Goal: Transaction & Acquisition: Purchase product/service

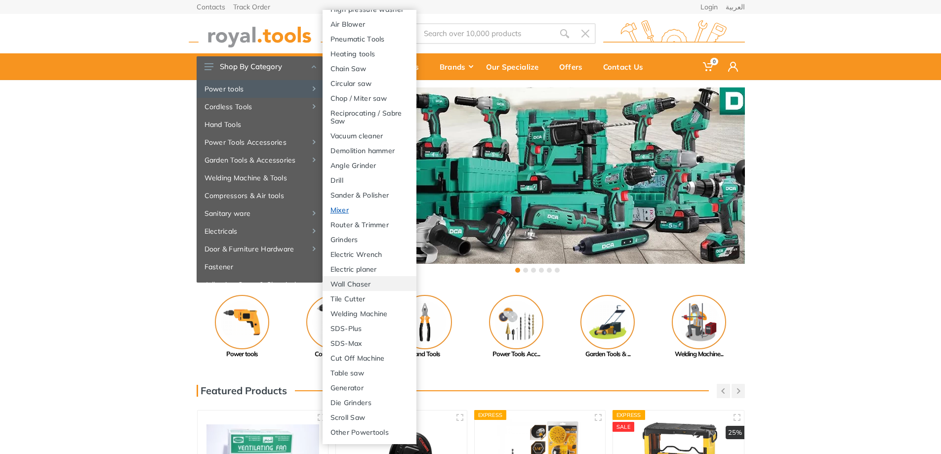
scroll to position [133, 0]
click at [356, 403] on link "Die Grinders" at bounding box center [370, 402] width 94 height 15
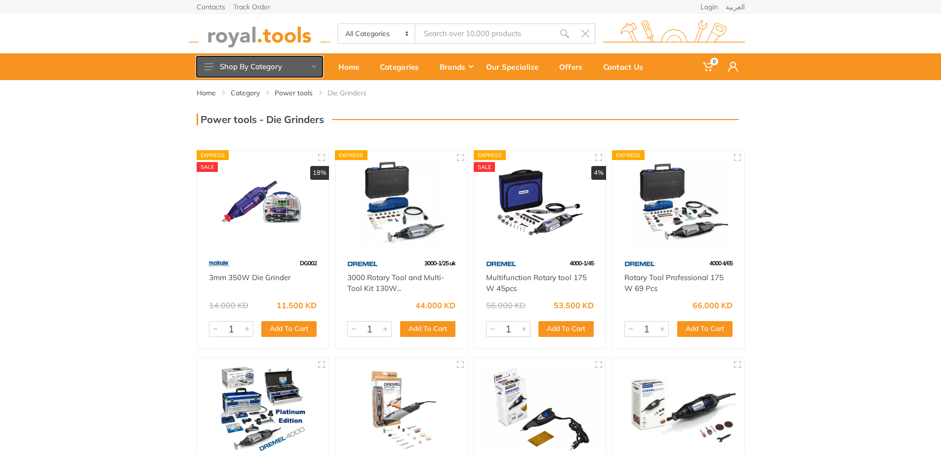
click at [275, 74] on button "Shop By Category" at bounding box center [260, 66] width 126 height 21
click at [278, 76] on button "Shop By Category" at bounding box center [260, 66] width 126 height 21
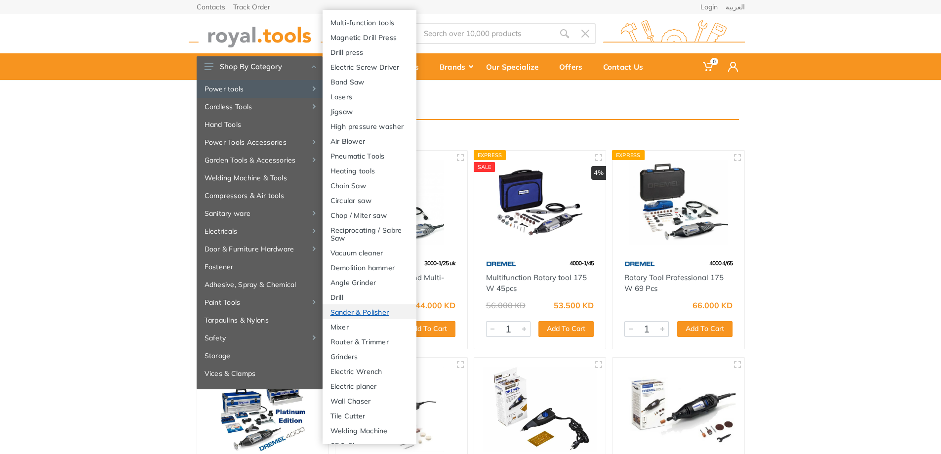
click at [366, 319] on link "Sander & Polisher" at bounding box center [370, 311] width 94 height 15
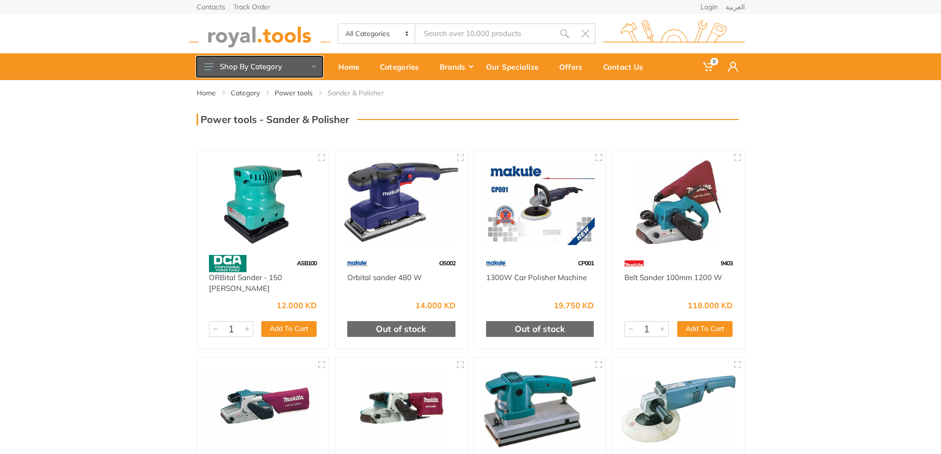
click at [305, 62] on button "Shop By Category" at bounding box center [260, 66] width 126 height 21
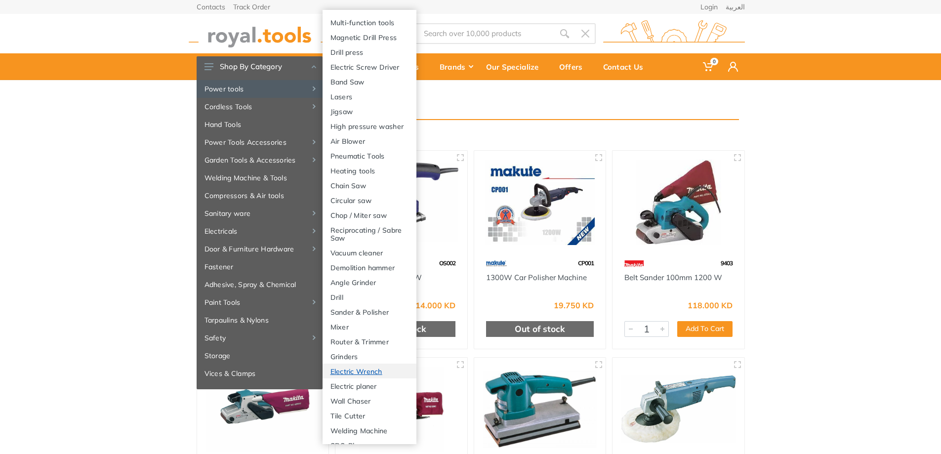
click at [388, 378] on link "Electric Wrench" at bounding box center [370, 371] width 94 height 15
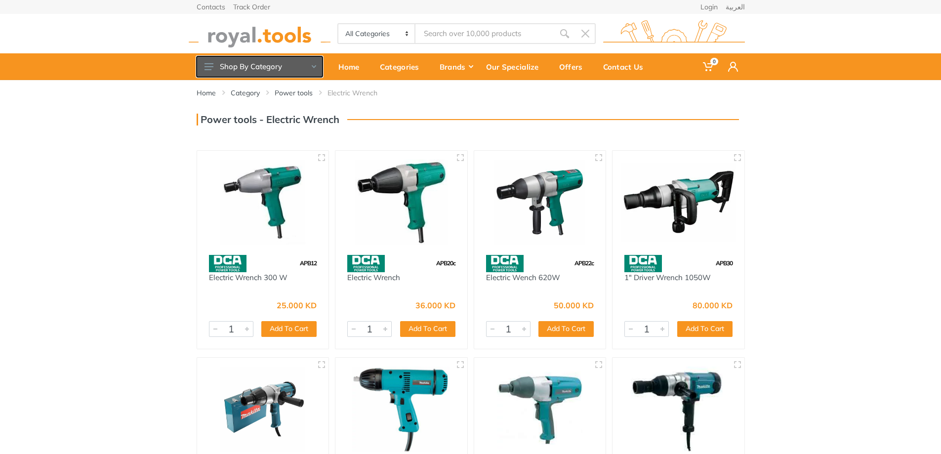
click at [274, 67] on button "Shop By Category" at bounding box center [260, 66] width 126 height 21
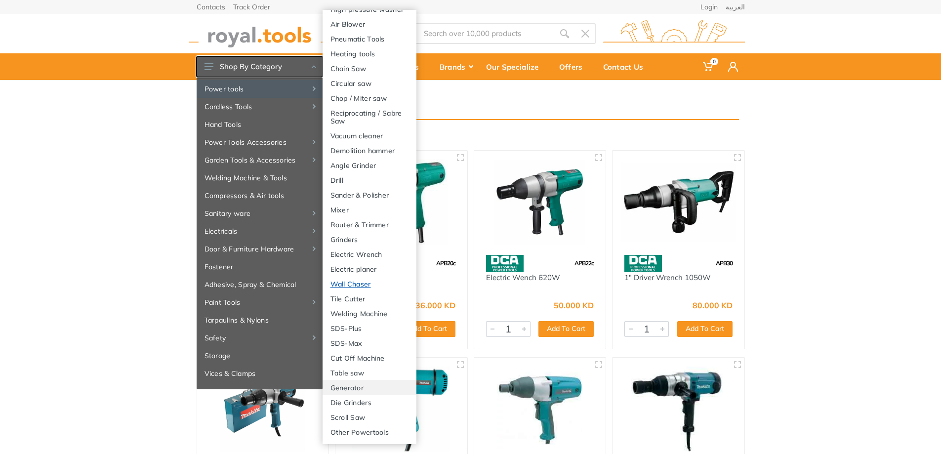
scroll to position [133, 0]
click at [376, 428] on link "Other Powertools" at bounding box center [370, 431] width 94 height 15
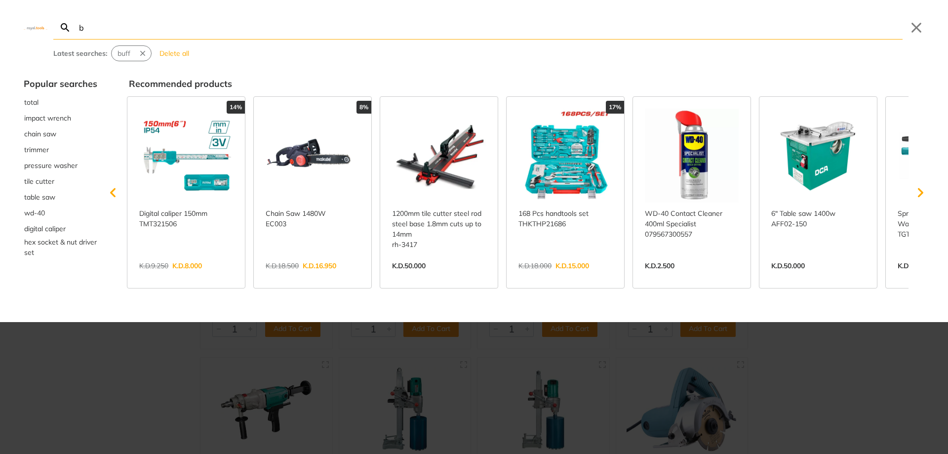
type input "be"
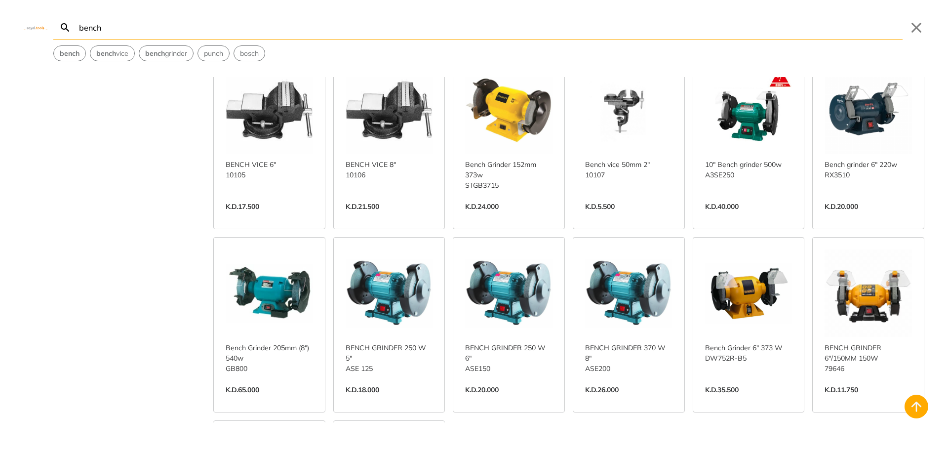
scroll to position [247, 0]
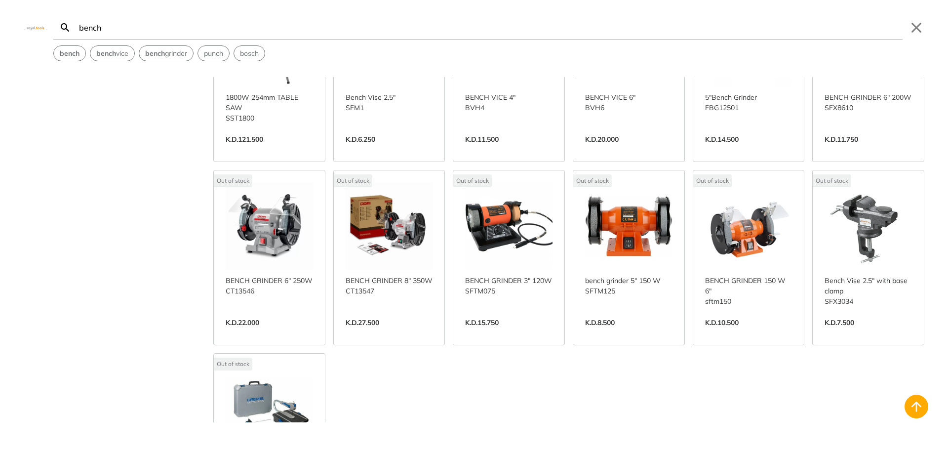
scroll to position [889, 0]
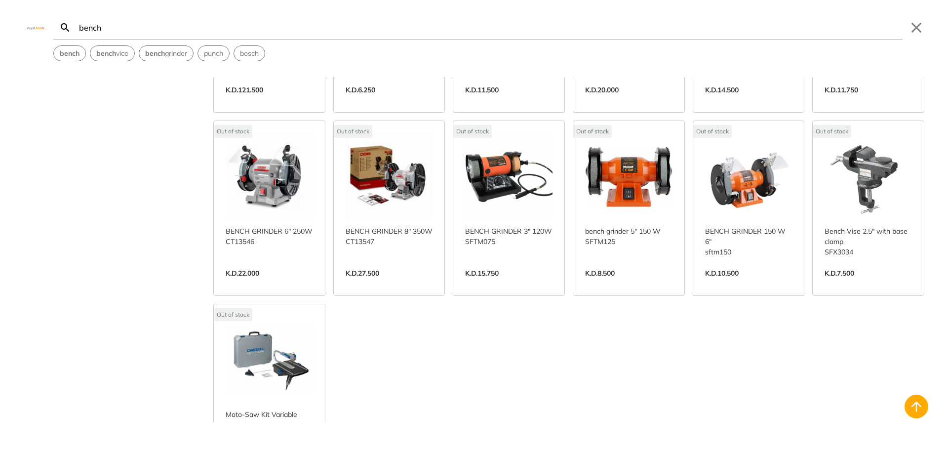
type input "bench"
click at [621, 283] on link "View more →" at bounding box center [628, 283] width 87 height 0
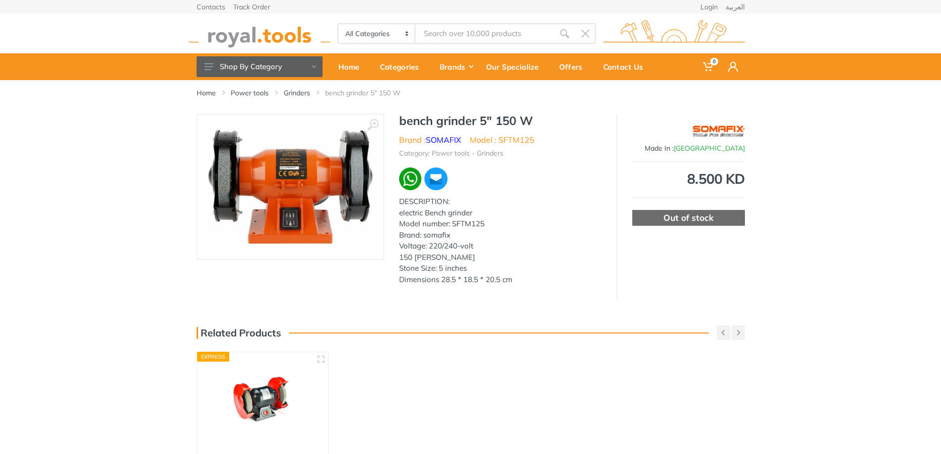
type input "bench"
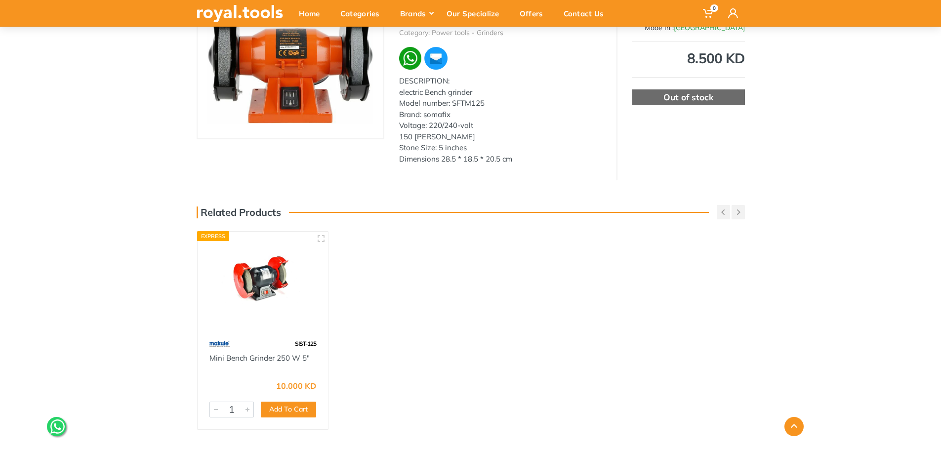
scroll to position [198, 0]
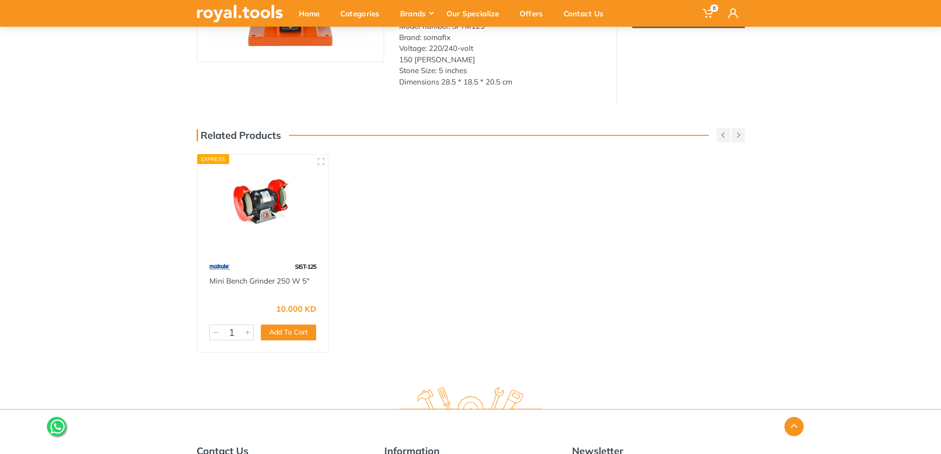
click at [265, 264] on div "SIST-125" at bounding box center [263, 266] width 131 height 17
click at [271, 226] on img at bounding box center [262, 205] width 113 height 84
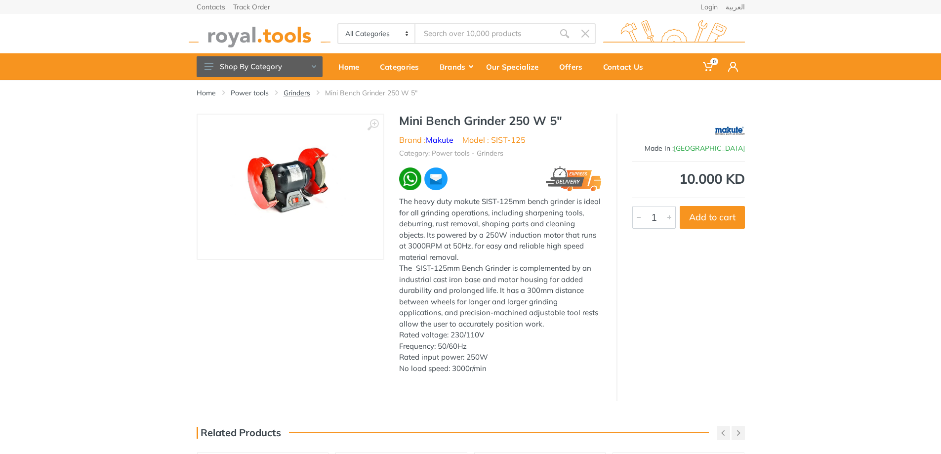
click at [293, 91] on link "Grinders" at bounding box center [296, 93] width 27 height 10
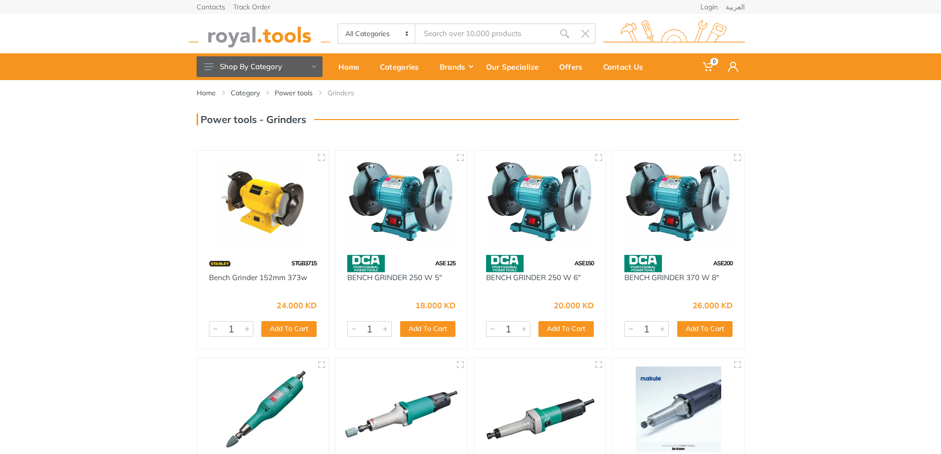
click at [243, 204] on img at bounding box center [263, 202] width 114 height 85
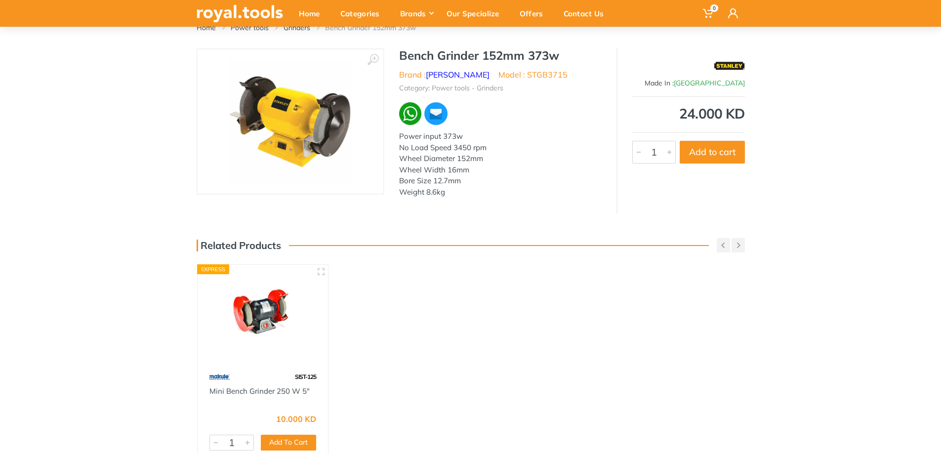
scroll to position [198, 0]
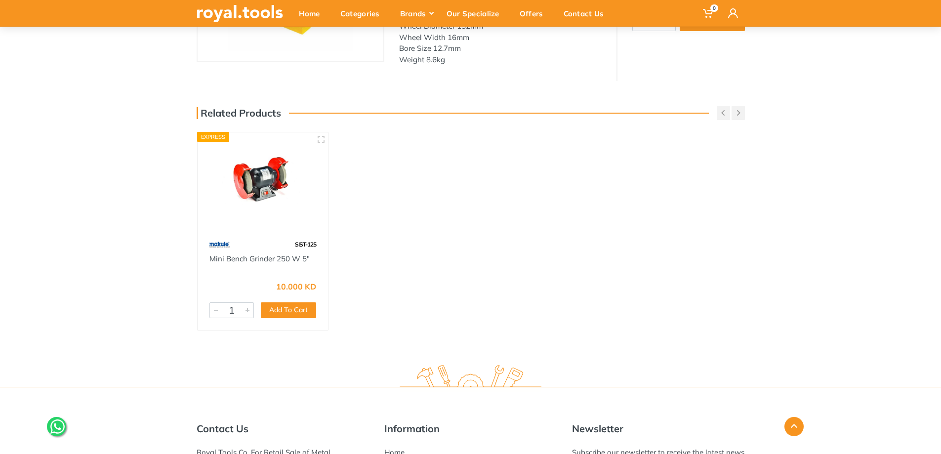
click at [282, 188] on img at bounding box center [262, 183] width 113 height 84
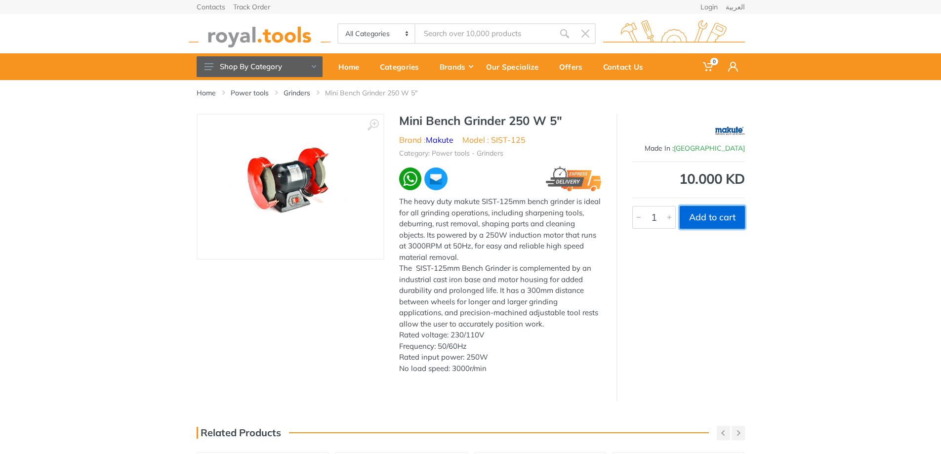
click at [711, 221] on button "Add to cart" at bounding box center [712, 217] width 65 height 23
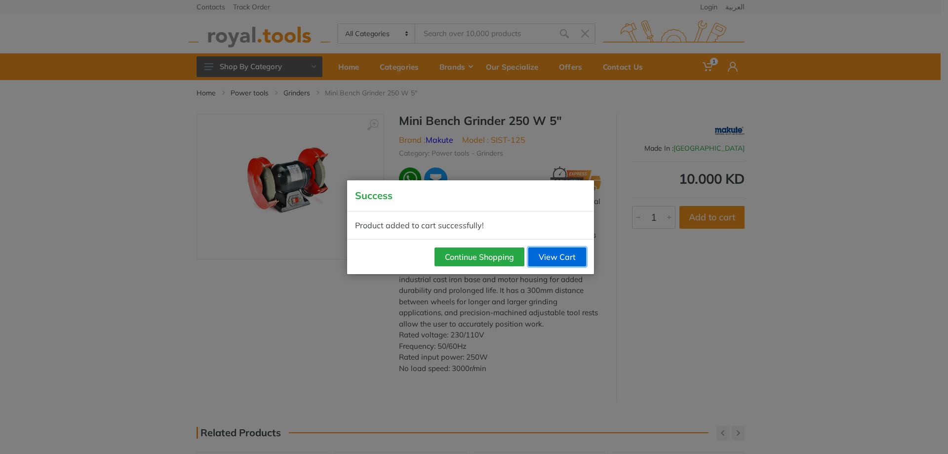
click at [537, 250] on link "View Cart" at bounding box center [557, 256] width 58 height 19
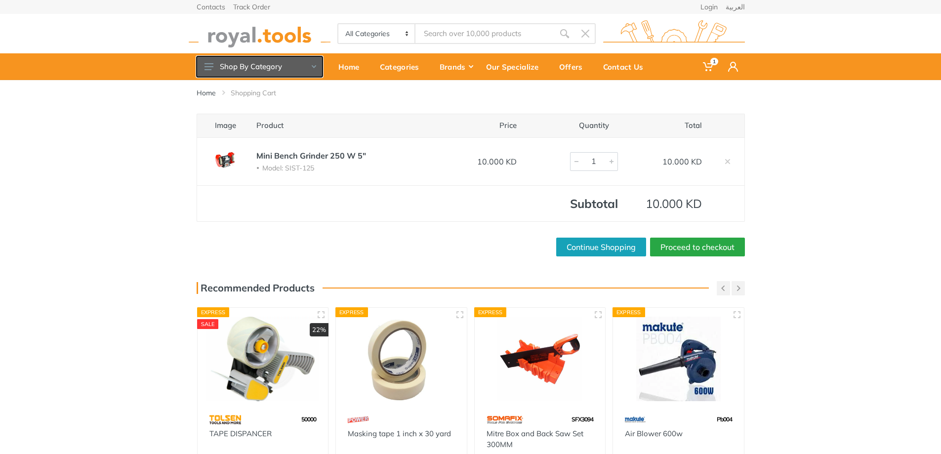
click at [300, 65] on button "Shop By Category" at bounding box center [260, 66] width 126 height 21
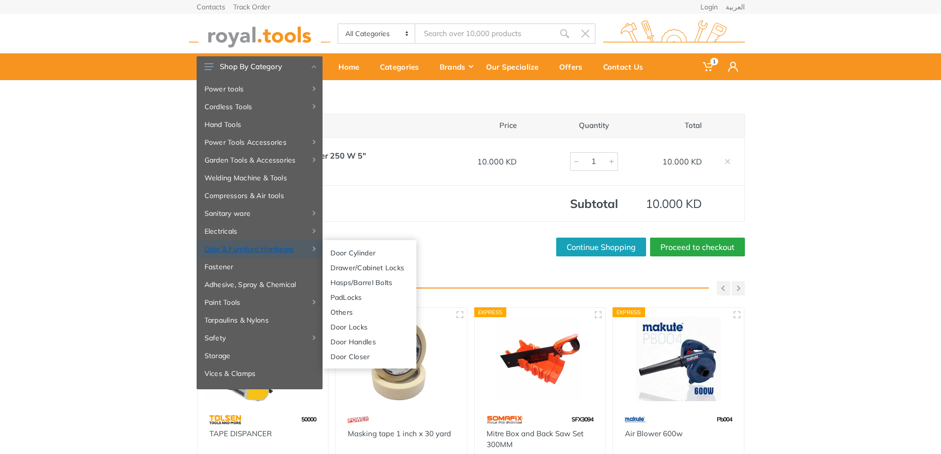
click at [278, 249] on link "Door & Furniture Hardware" at bounding box center [260, 249] width 126 height 18
